Goal: Navigation & Orientation: Find specific page/section

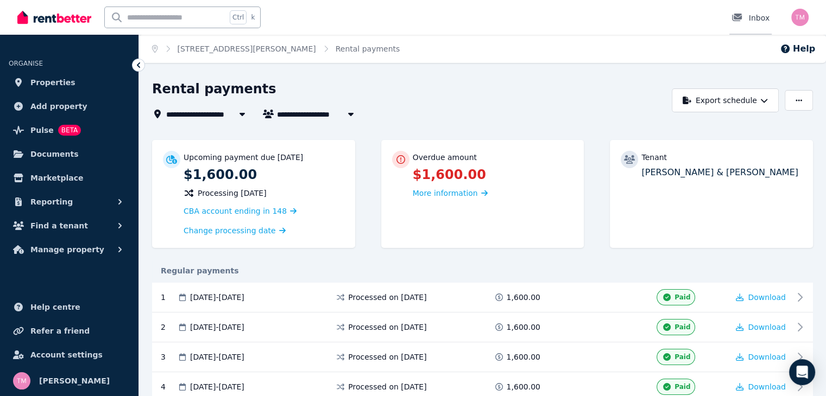
click at [754, 20] on div "Inbox" at bounding box center [750, 17] width 38 height 11
